Goal: Information Seeking & Learning: Check status

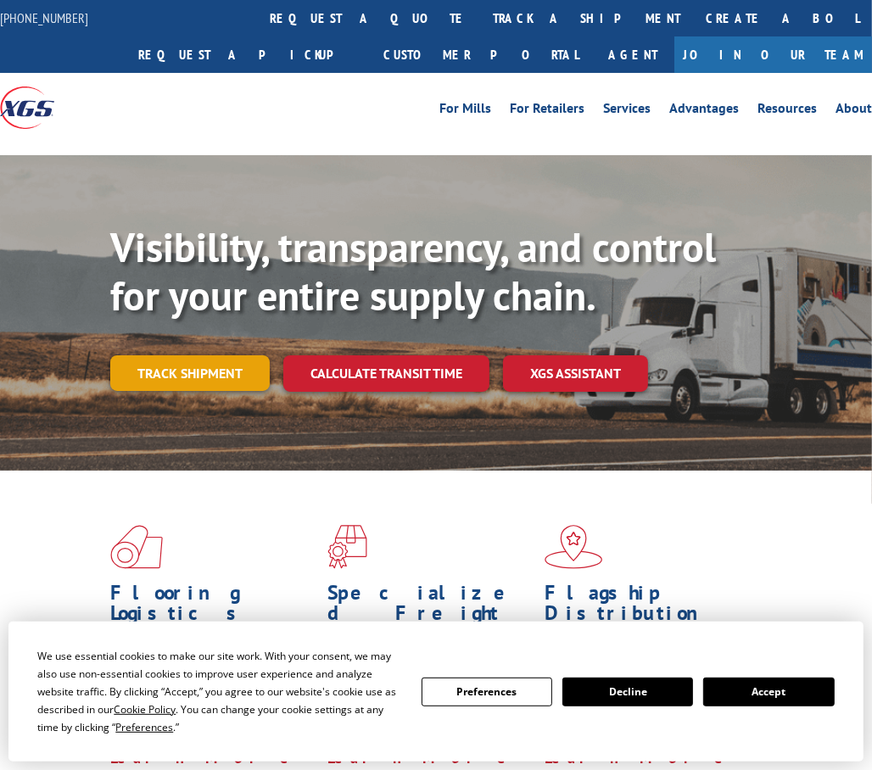
click at [200, 370] on link "Track shipment" at bounding box center [190, 374] width 160 height 36
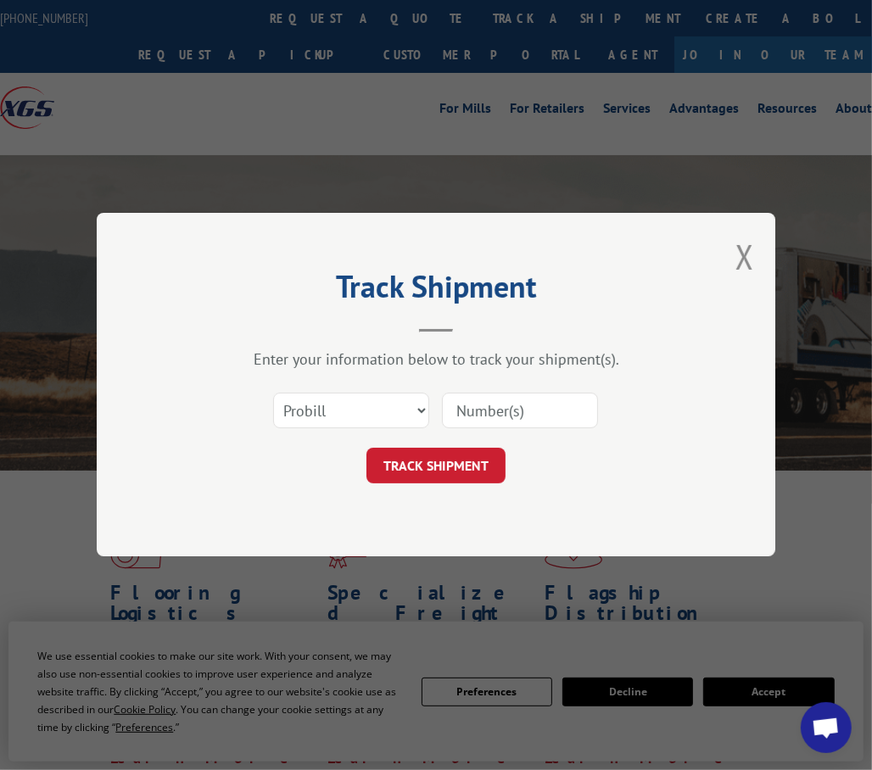
click at [518, 398] on input at bounding box center [520, 412] width 156 height 36
paste input "17694300"
type input "17694300"
click at [457, 453] on button "TRACK SHIPMENT" at bounding box center [436, 467] width 139 height 36
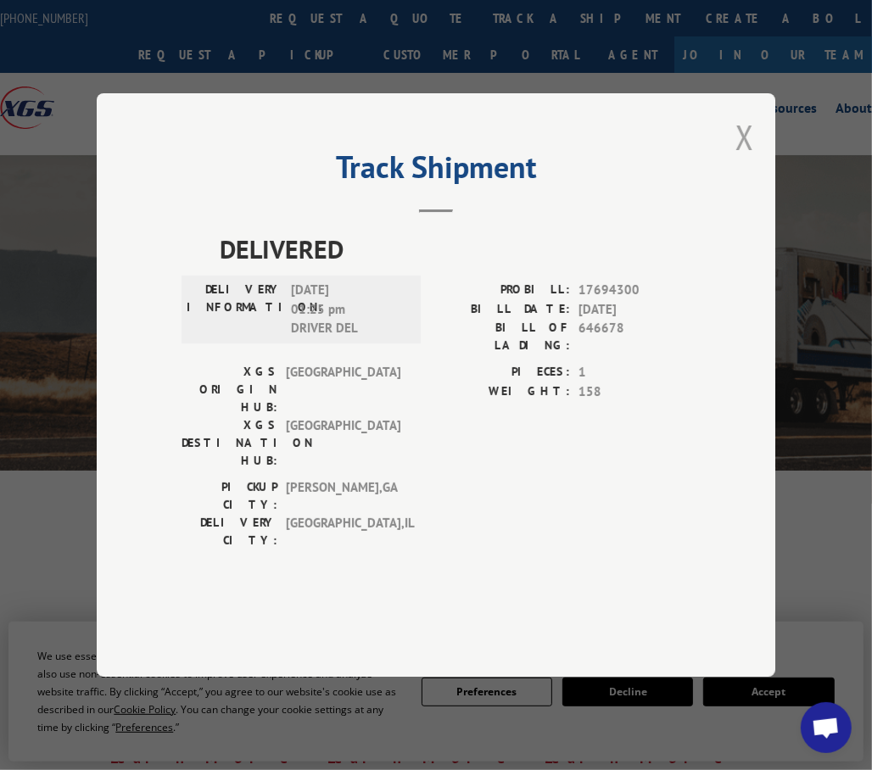
click at [744, 160] on button "Close modal" at bounding box center [745, 137] width 19 height 45
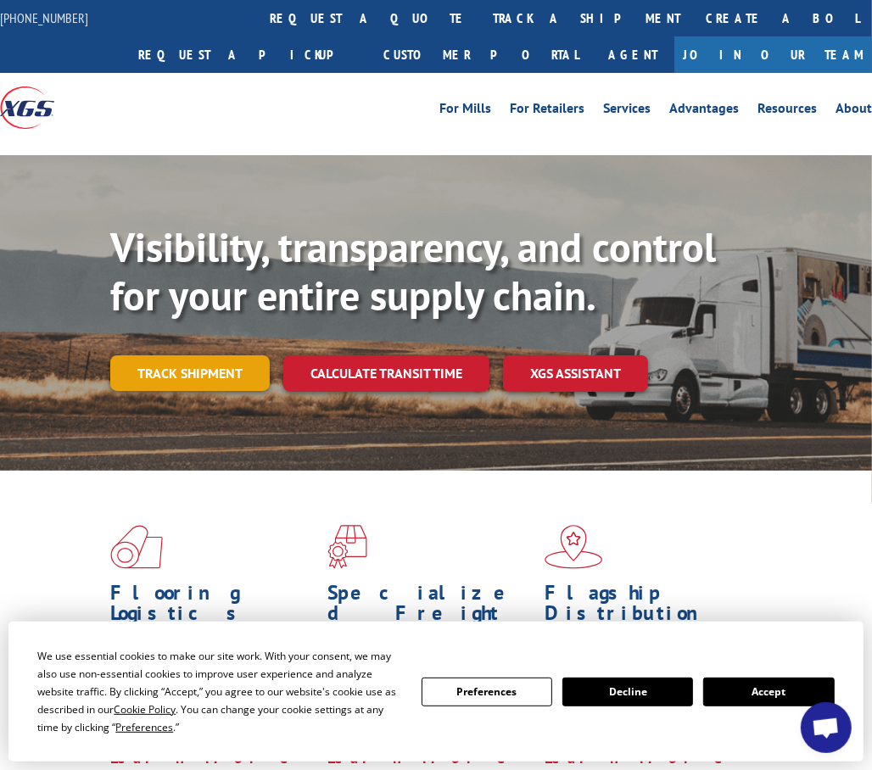
click at [212, 375] on link "Track shipment" at bounding box center [190, 374] width 160 height 36
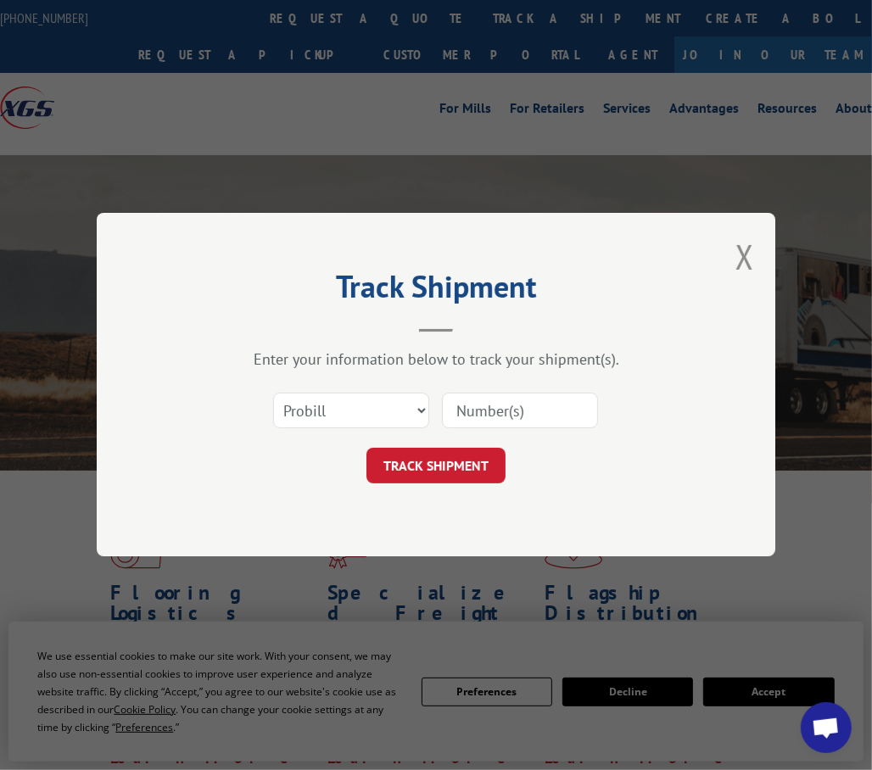
click at [485, 417] on input at bounding box center [520, 412] width 156 height 36
paste input "17687225"
type input "17687225"
click at [436, 465] on button "TRACK SHIPMENT" at bounding box center [436, 467] width 139 height 36
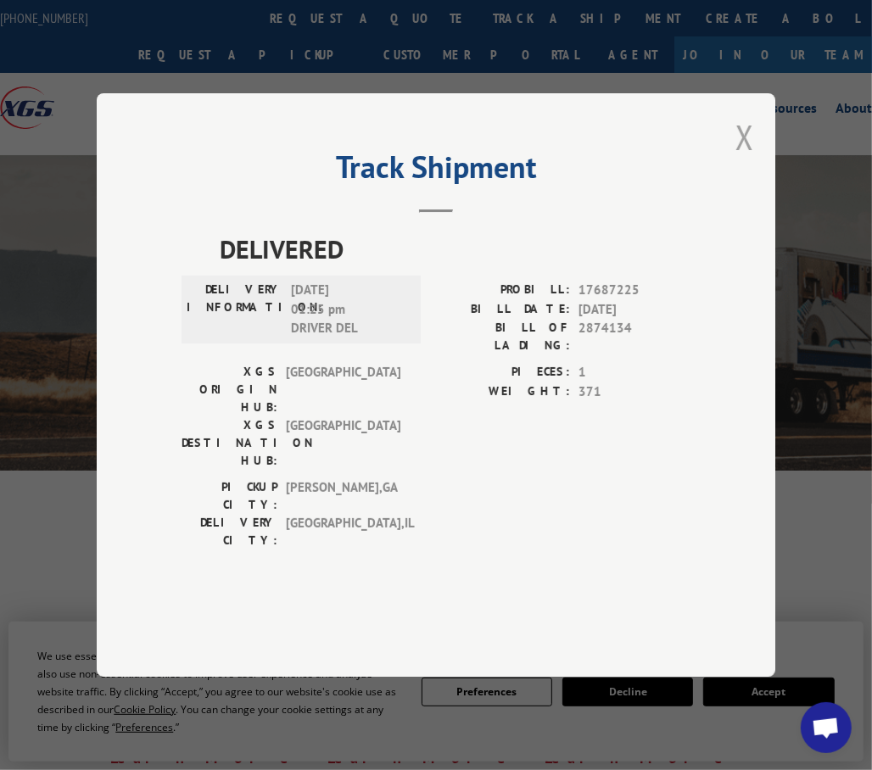
click at [748, 160] on button "Close modal" at bounding box center [745, 137] width 19 height 45
